Goal: Use online tool/utility: Utilize a website feature to perform a specific function

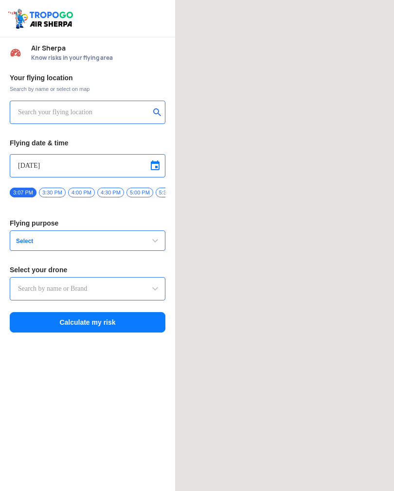
type input "Lookout VTOL_Tactical"
type input "[STREET_ADDRESS]"
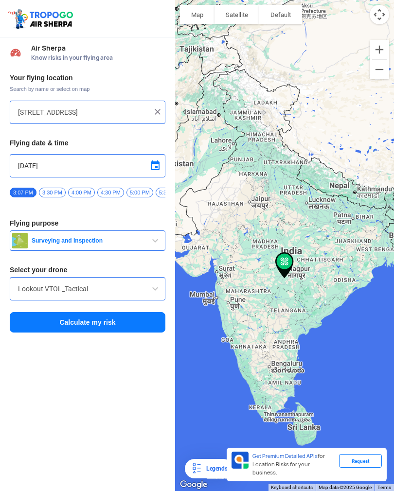
click at [158, 110] on img at bounding box center [158, 112] width 10 height 10
click at [36, 101] on div at bounding box center [88, 112] width 156 height 23
click at [42, 112] on input "text" at bounding box center [84, 113] width 132 height 12
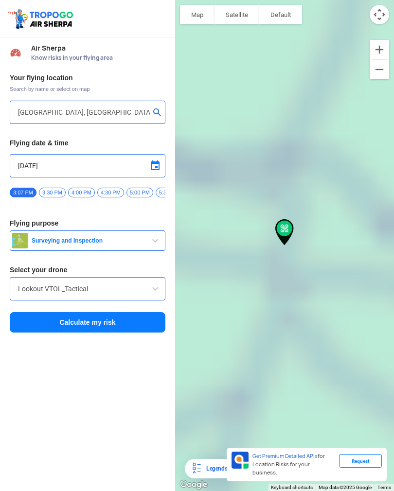
type input "[GEOGRAPHIC_DATA], [GEOGRAPHIC_DATA], [GEOGRAPHIC_DATA] 211002, [GEOGRAPHIC_DAT…"
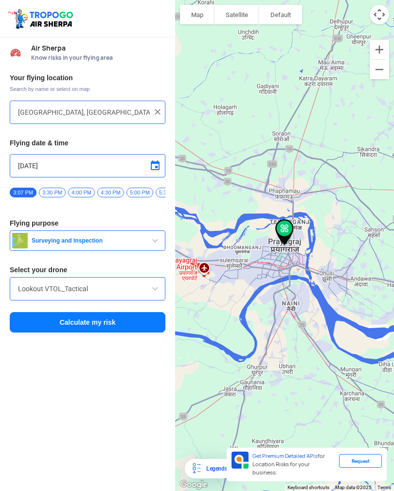
click at [98, 325] on button "Calculate my risk" at bounding box center [88, 322] width 156 height 20
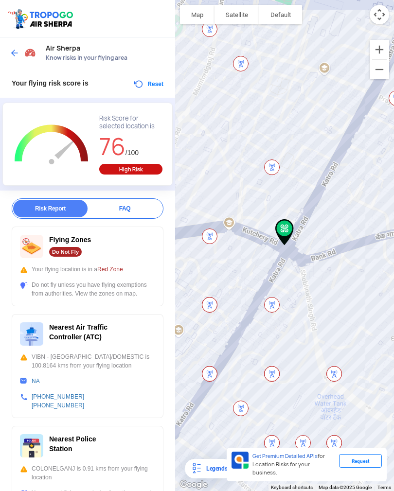
click at [15, 44] on div at bounding box center [24, 53] width 29 height 18
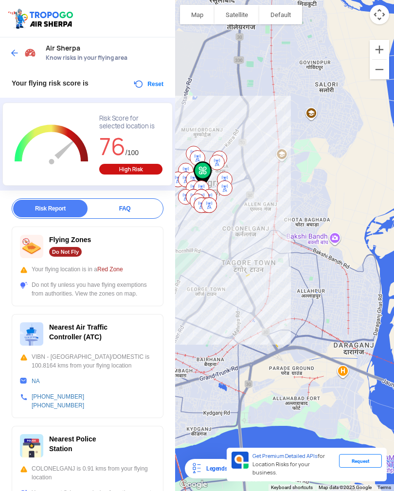
click at [288, 270] on div at bounding box center [284, 245] width 219 height 491
click at [262, 299] on div at bounding box center [284, 245] width 219 height 491
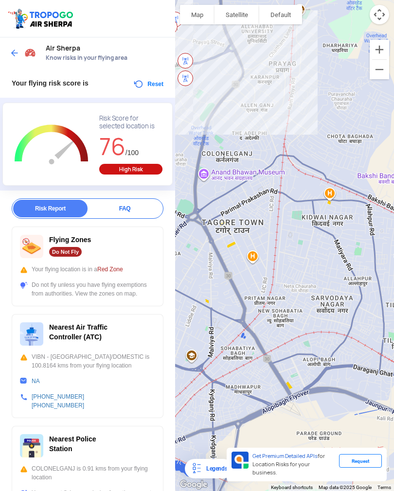
click at [17, 48] on img at bounding box center [15, 53] width 10 height 10
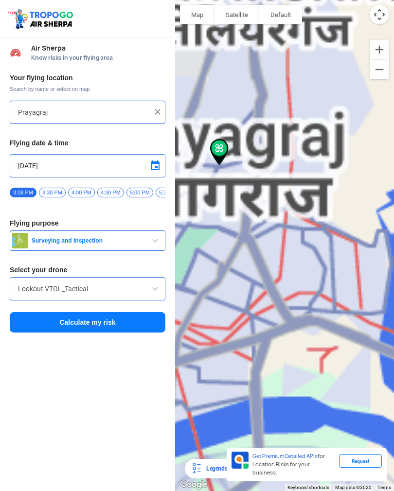
type input "[GEOGRAPHIC_DATA], [GEOGRAPHIC_DATA], [GEOGRAPHIC_DATA] 211002, [GEOGRAPHIC_DAT…"
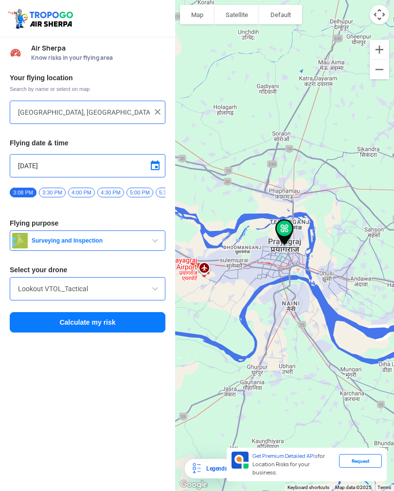
click at [155, 107] on img at bounding box center [158, 112] width 10 height 10
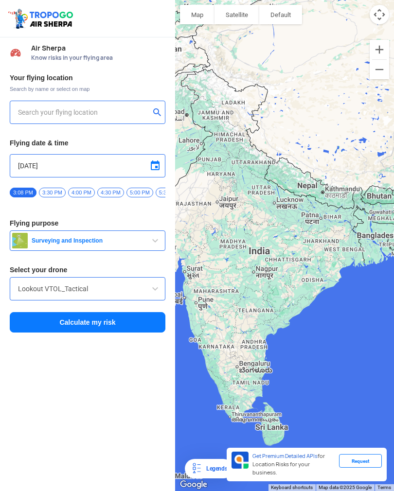
click at [40, 107] on input "text" at bounding box center [84, 113] width 132 height 12
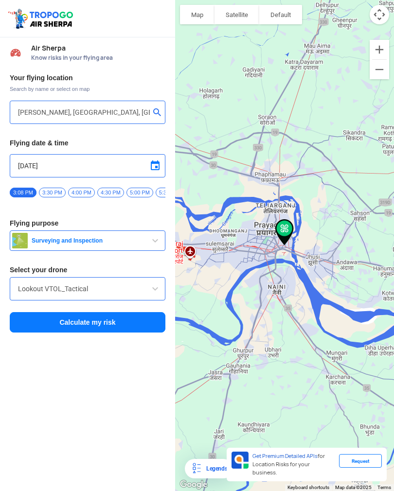
type input "[STREET_ADDRESS]"
click at [107, 231] on button "Surveying and Inspection" at bounding box center [88, 241] width 156 height 20
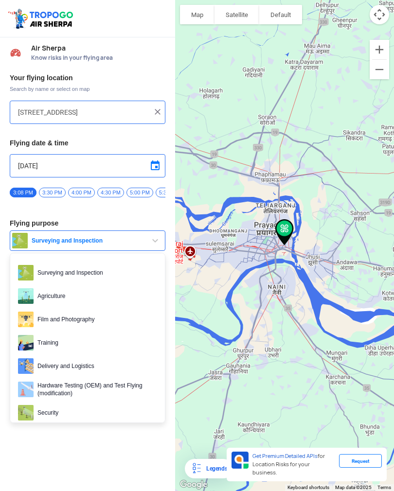
click at [58, 373] on div at bounding box center [197, 245] width 394 height 491
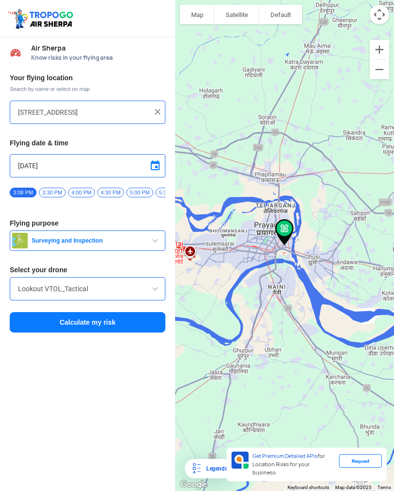
click at [50, 312] on button "Calculate my risk" at bounding box center [88, 322] width 156 height 20
